Goal: Navigation & Orientation: Find specific page/section

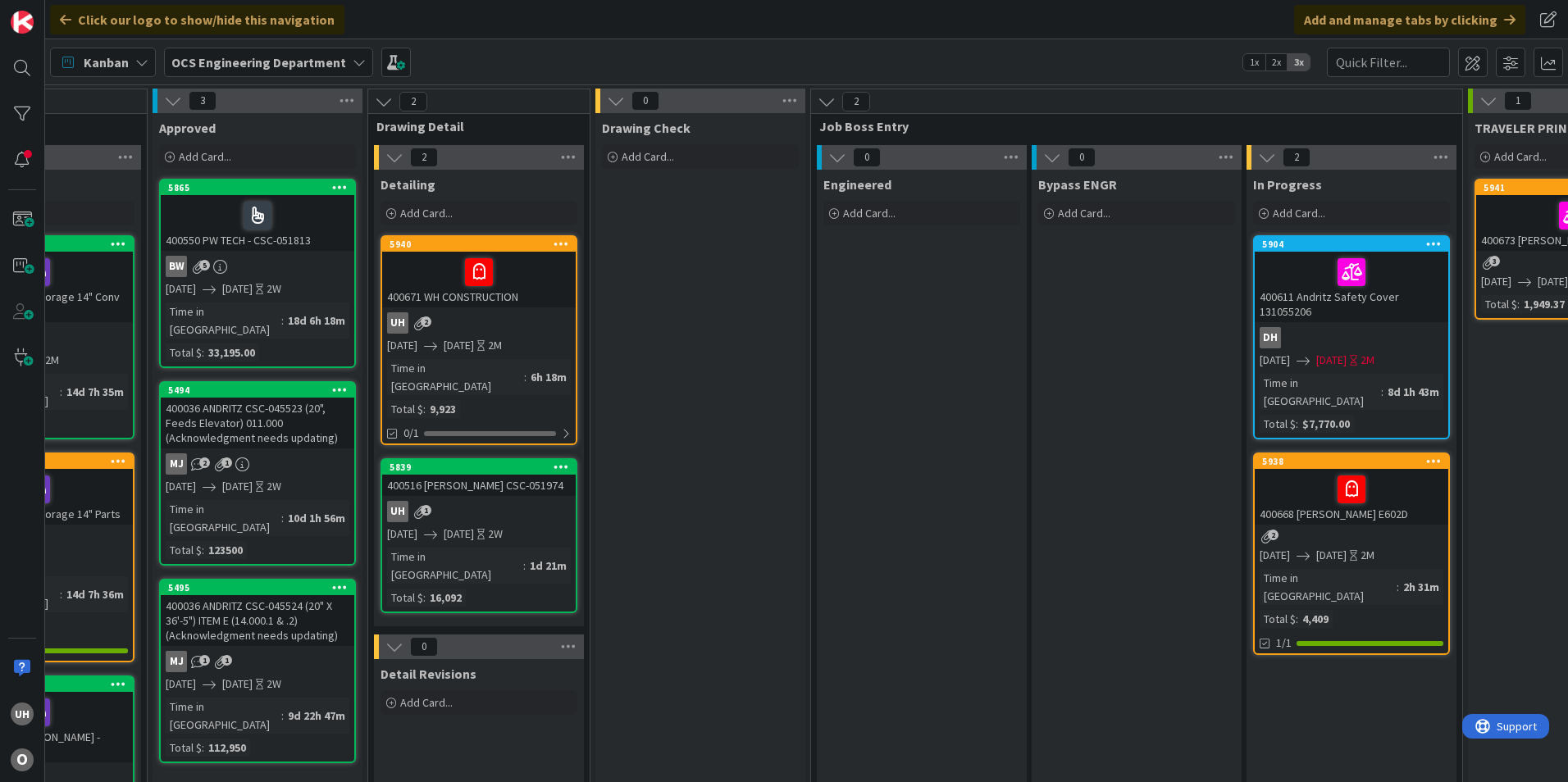
scroll to position [0, 1429]
